Goal: Transaction & Acquisition: Purchase product/service

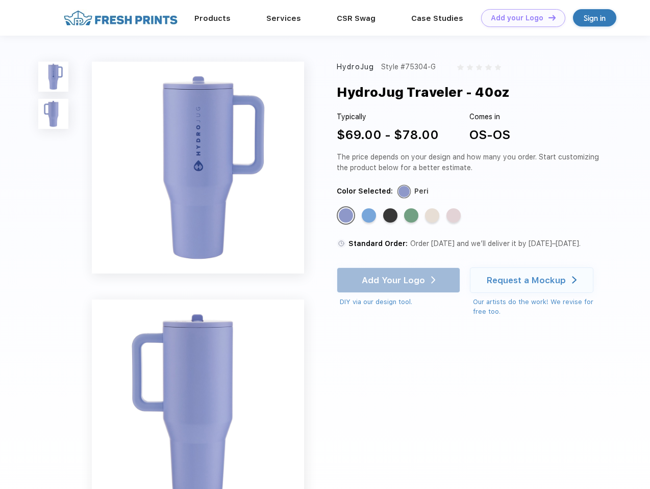
click at [519, 18] on link "Add your Logo Design Tool" at bounding box center [523, 18] width 84 height 18
click at [0, 0] on div "Design Tool" at bounding box center [0, 0] width 0 height 0
click at [547, 17] on link "Add your Logo Design Tool" at bounding box center [523, 18] width 84 height 18
click at [54, 76] on img at bounding box center [53, 77] width 30 height 30
click at [54, 114] on img at bounding box center [53, 114] width 30 height 30
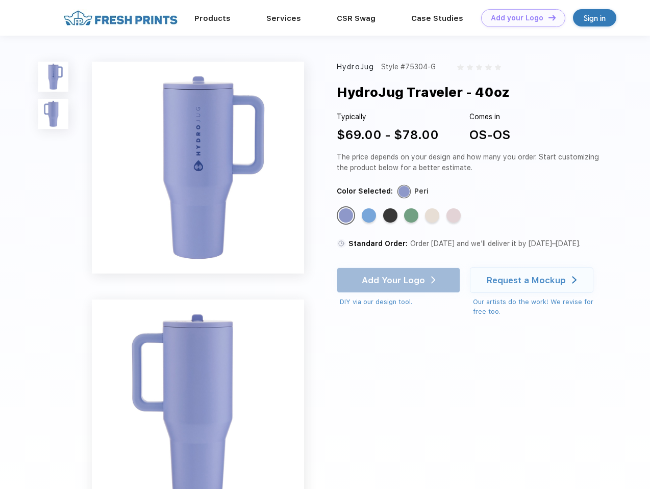
click at [347, 216] on div "Standard Color" at bounding box center [346, 216] width 14 height 14
click at [370, 216] on div "Standard Color" at bounding box center [368, 216] width 14 height 14
click at [391, 216] on div "Standard Color" at bounding box center [390, 216] width 14 height 14
click at [412, 216] on div "Standard Color" at bounding box center [411, 216] width 14 height 14
click at [433, 216] on div "Standard Color" at bounding box center [432, 216] width 14 height 14
